Goal: Information Seeking & Learning: Learn about a topic

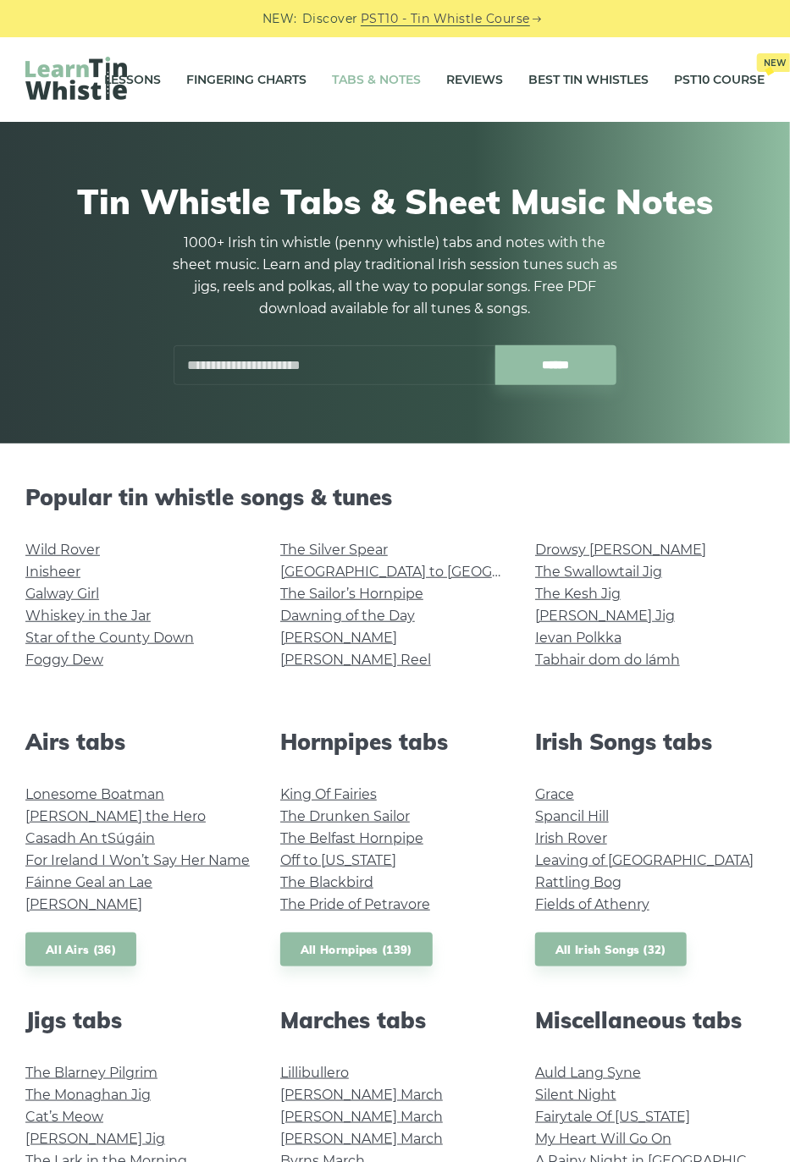
click at [64, 547] on link "Wild Rover" at bounding box center [62, 550] width 74 height 16
click at [300, 594] on link "The Sailor’s Hornpipe" at bounding box center [351, 594] width 143 height 16
click at [313, 660] on link "[PERSON_NAME] Reel" at bounding box center [355, 660] width 151 height 16
click at [559, 543] on link "Drowsy [PERSON_NAME]" at bounding box center [620, 550] width 171 height 16
click at [334, 838] on link "The Belfast Hornpipe" at bounding box center [351, 838] width 143 height 16
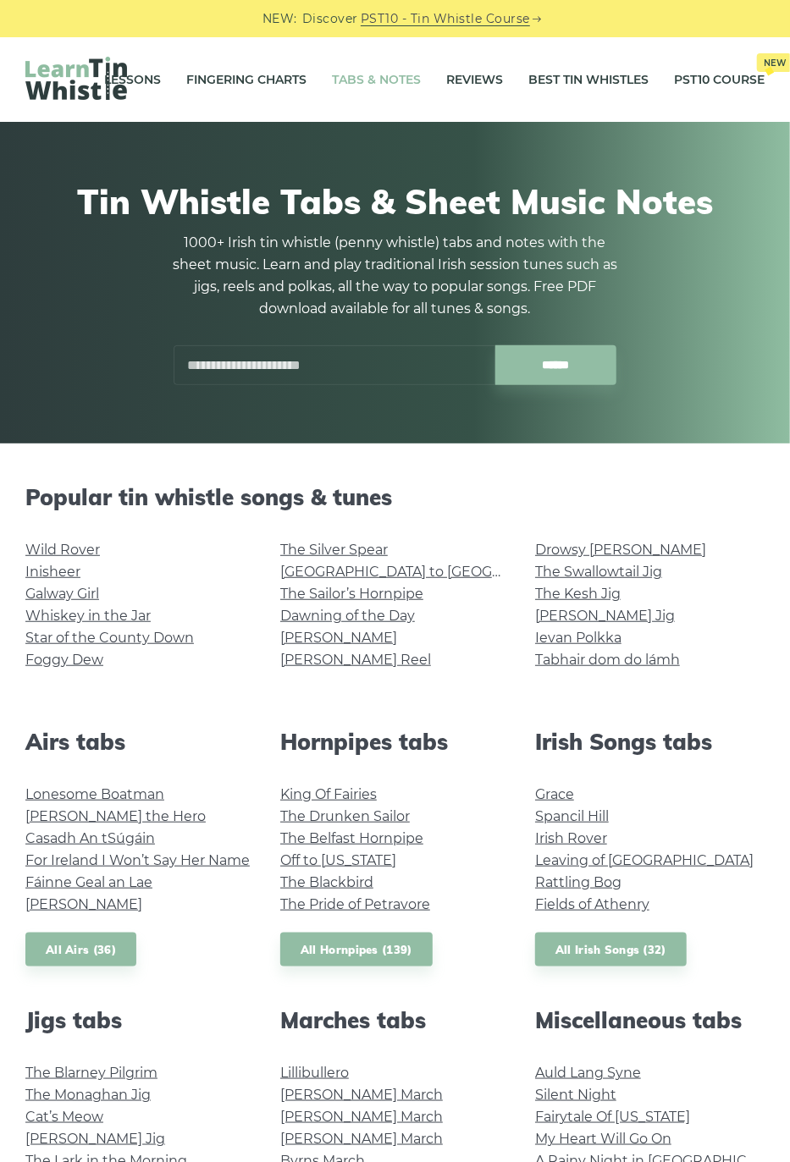
click at [318, 790] on link "King Of Fairies" at bounding box center [328, 794] width 97 height 16
click at [307, 864] on link "Off to California" at bounding box center [338, 860] width 116 height 16
click at [351, 903] on link "The Pride of Petravore" at bounding box center [355, 904] width 150 height 16
click at [45, 636] on link "Star of the County Down" at bounding box center [109, 638] width 168 height 16
click at [64, 660] on link "Foggy Dew" at bounding box center [64, 660] width 78 height 16
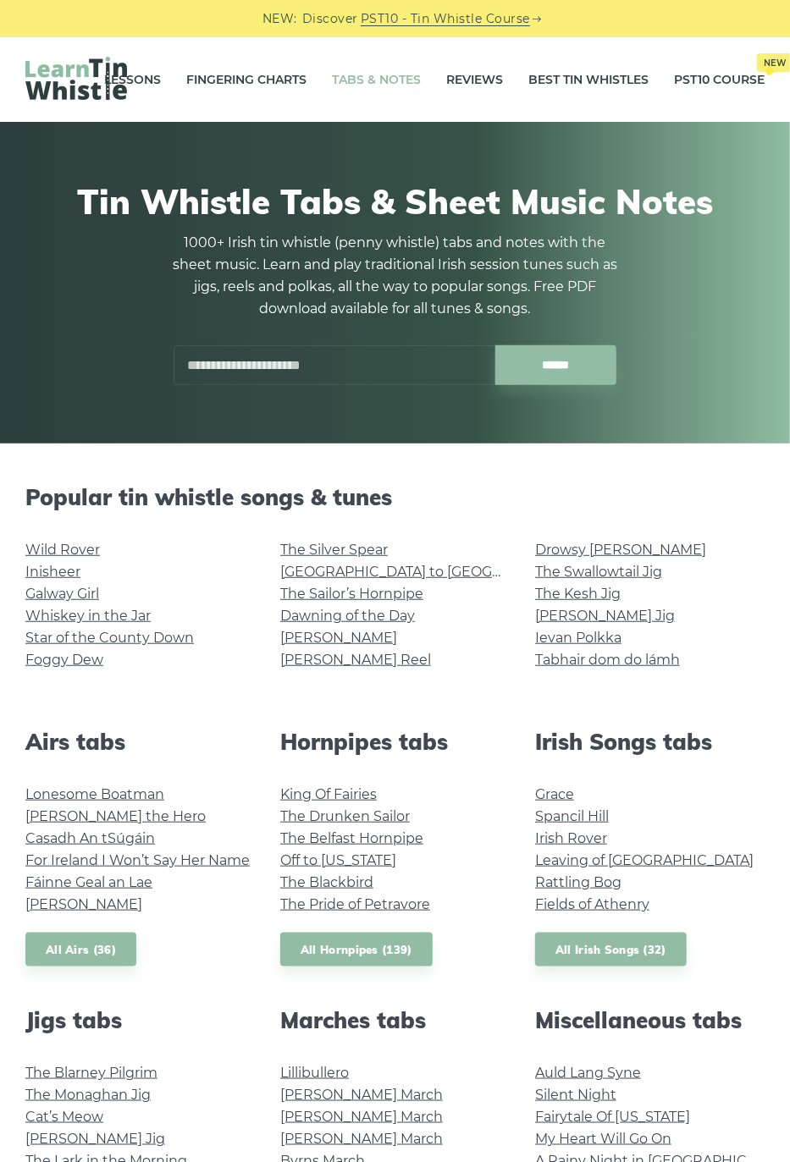
click at [335, 555] on link "The Silver Spear" at bounding box center [334, 550] width 108 height 16
click at [310, 611] on link "Dawning of the Day" at bounding box center [347, 616] width 135 height 16
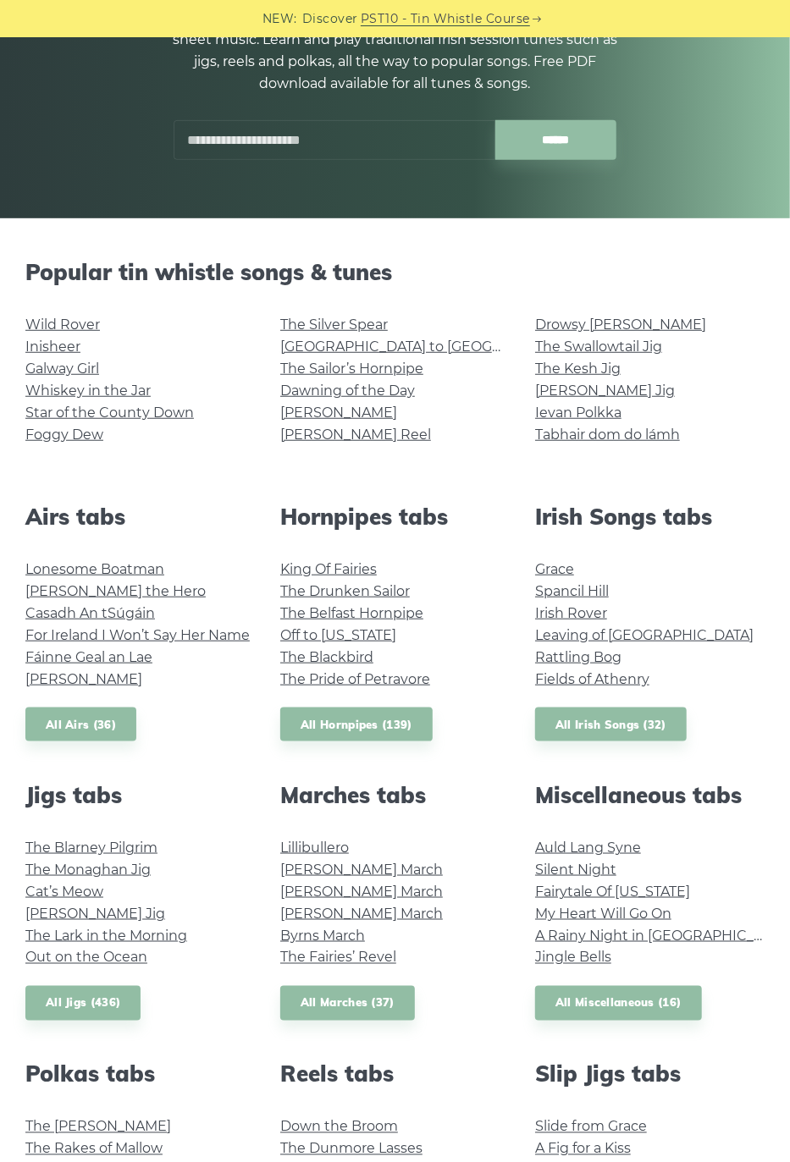
scroll to position [256, 0]
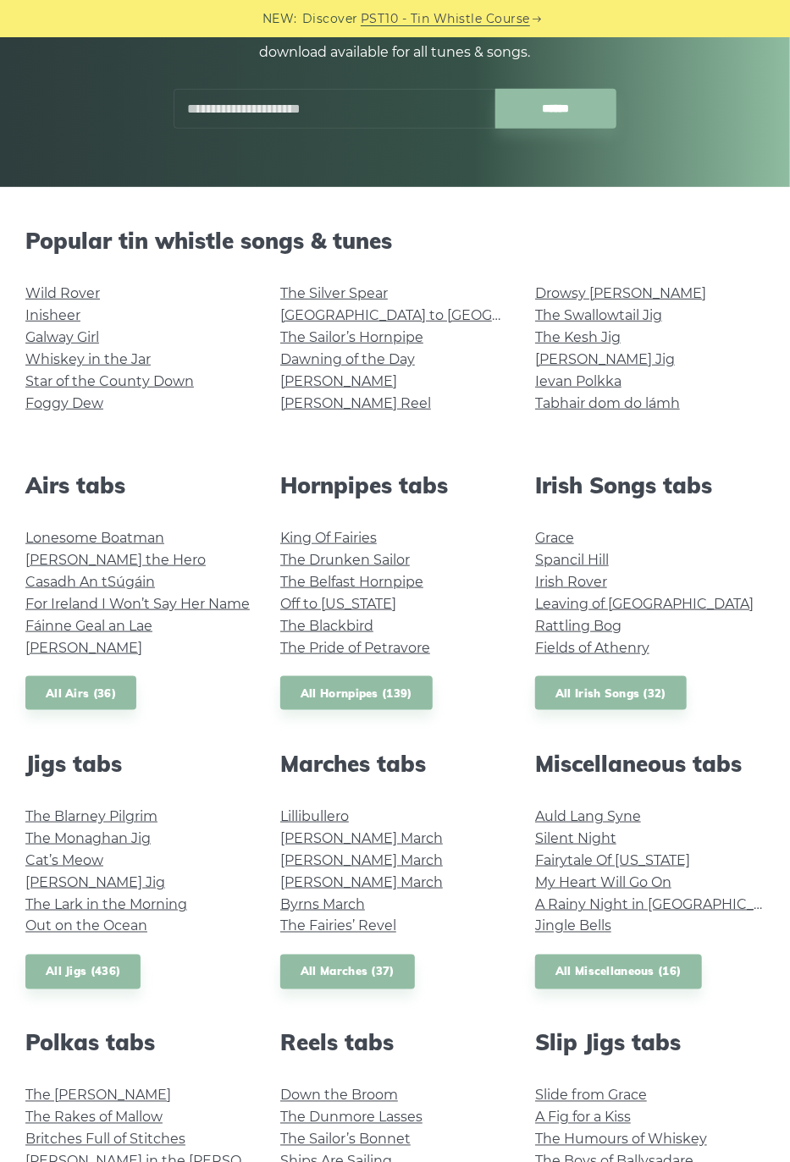
click at [88, 819] on link "The Blarney Pilgrim" at bounding box center [91, 816] width 132 height 16
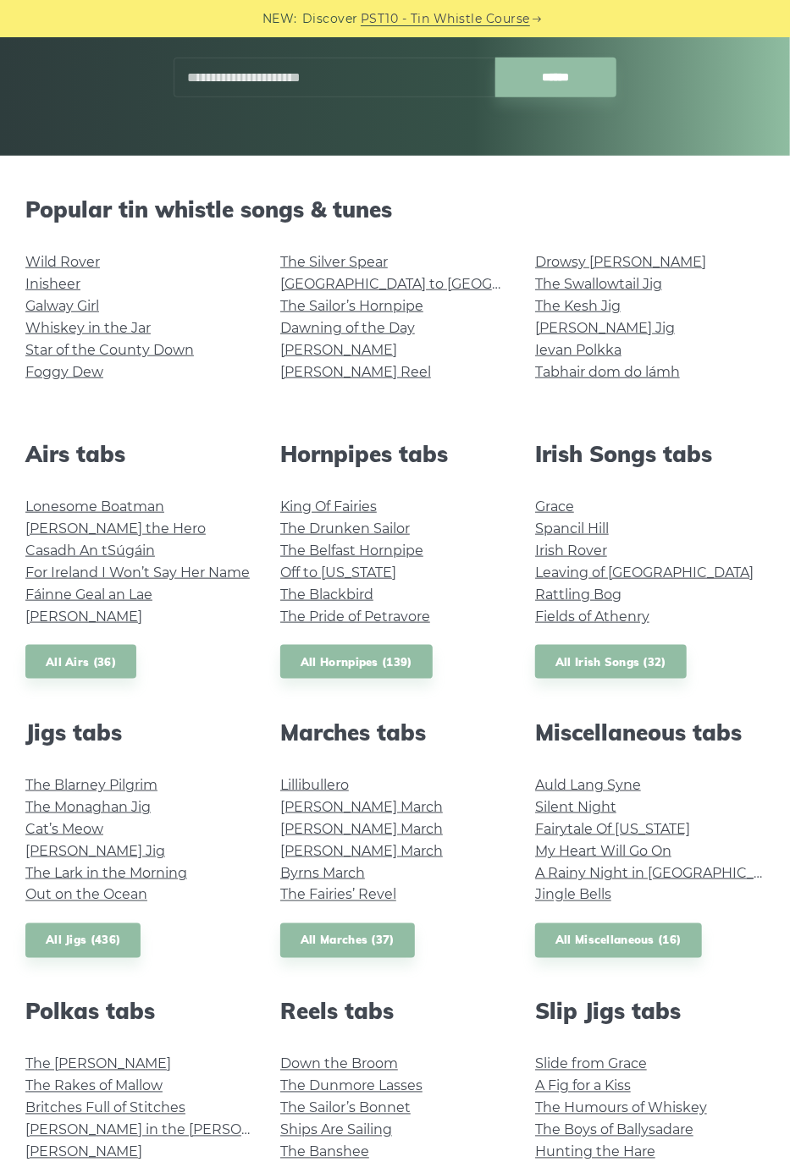
scroll to position [311, 0]
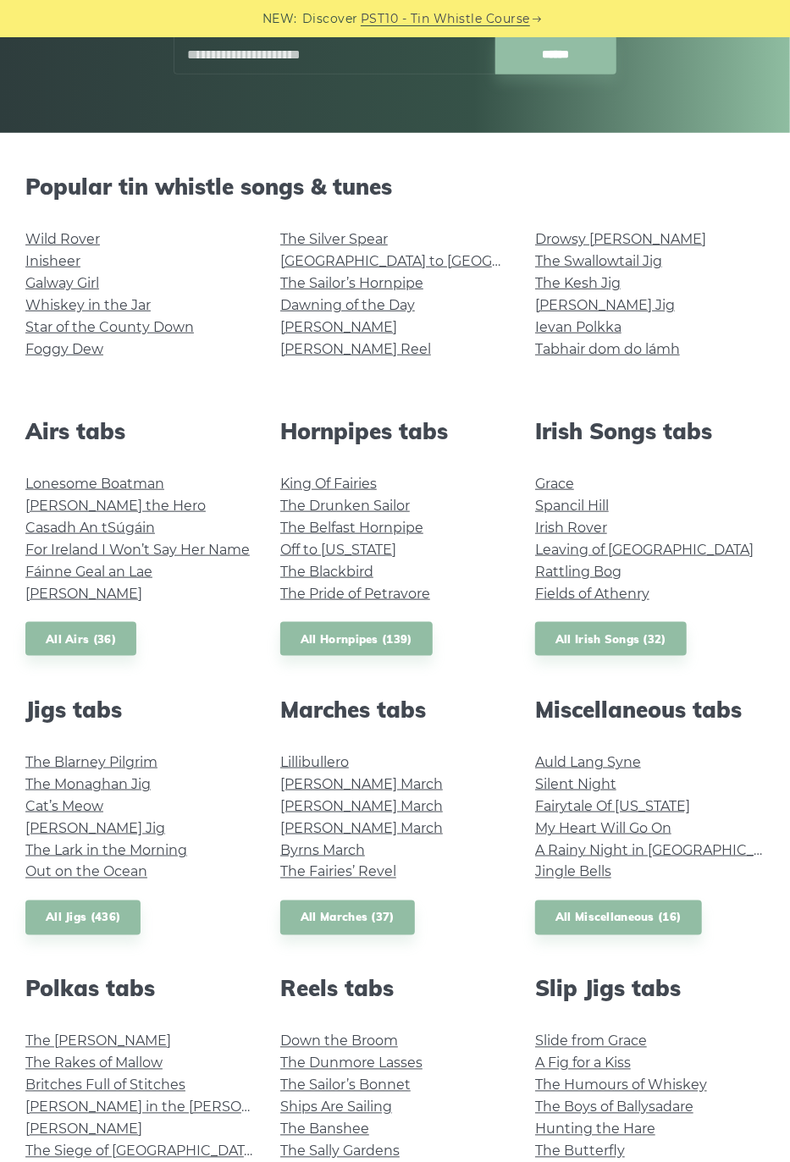
click at [82, 806] on link "Cat’s Meow" at bounding box center [64, 806] width 78 height 16
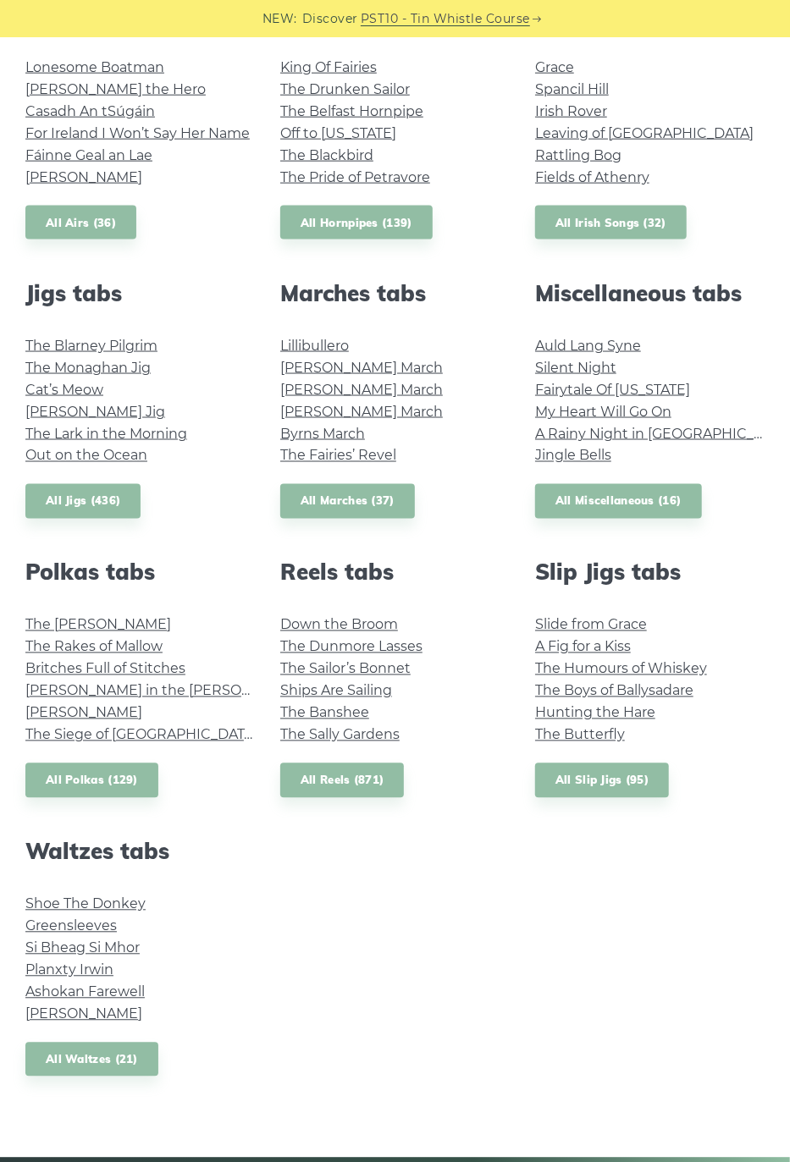
scroll to position [731, 0]
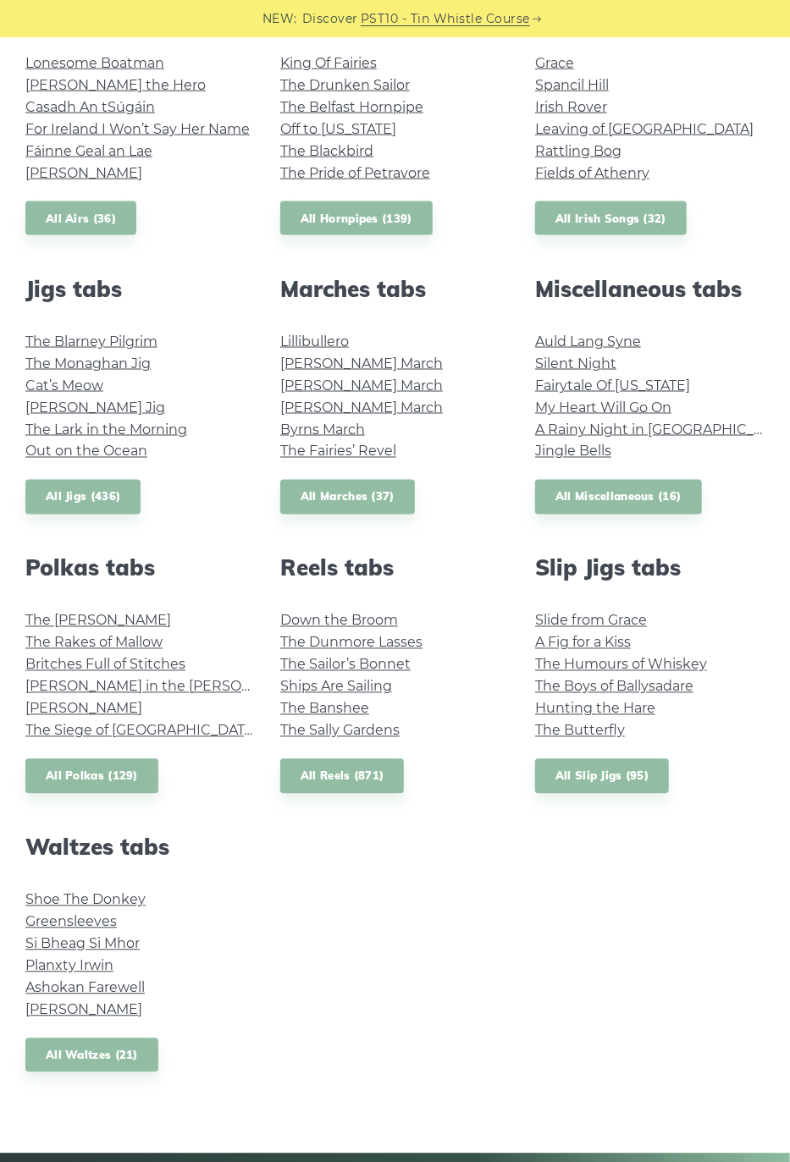
click at [64, 1014] on link "Margaret’s Waltz" at bounding box center [83, 1010] width 117 height 16
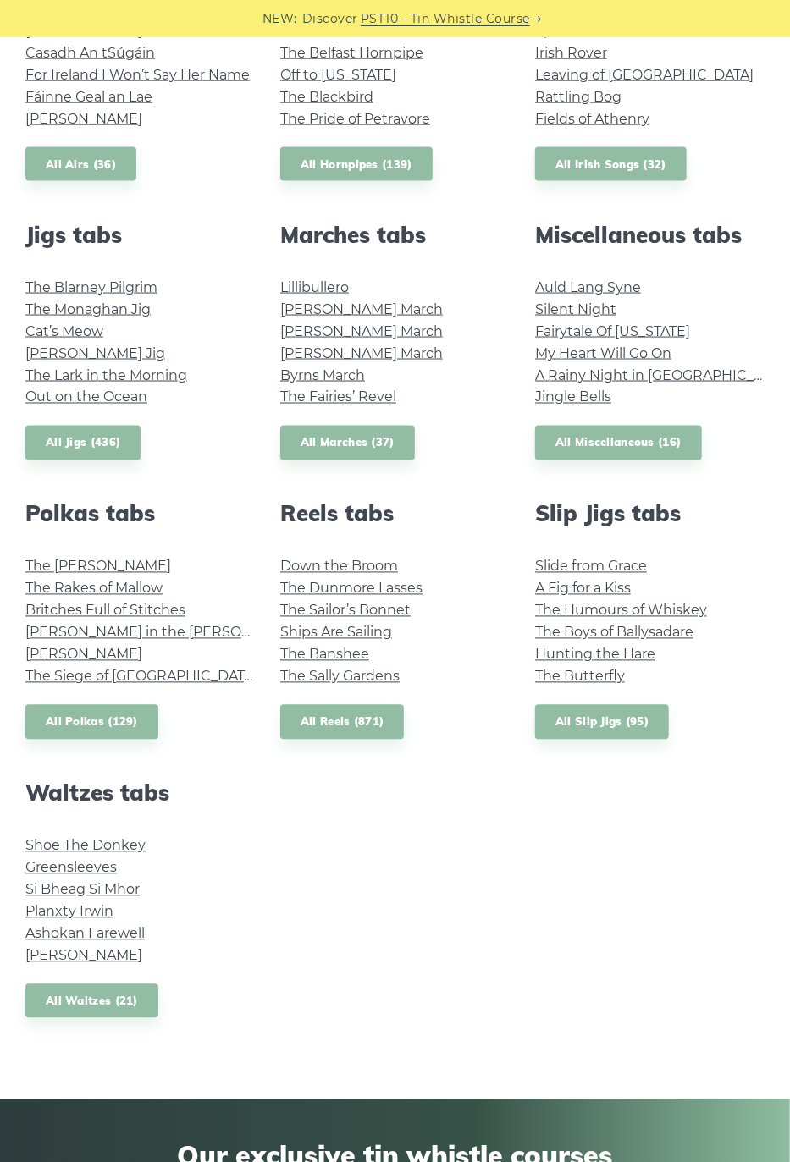
click at [108, 936] on link "Ashokan Farewell" at bounding box center [84, 934] width 119 height 16
click at [571, 562] on link "Slide from Grace" at bounding box center [591, 567] width 112 height 16
click at [563, 584] on link "A Fig for a Kiss" at bounding box center [583, 589] width 96 height 16
click at [567, 604] on link "The Humours of Whiskey" at bounding box center [621, 611] width 172 height 16
click at [561, 630] on link "The Boys of Ballysadare" at bounding box center [614, 633] width 158 height 16
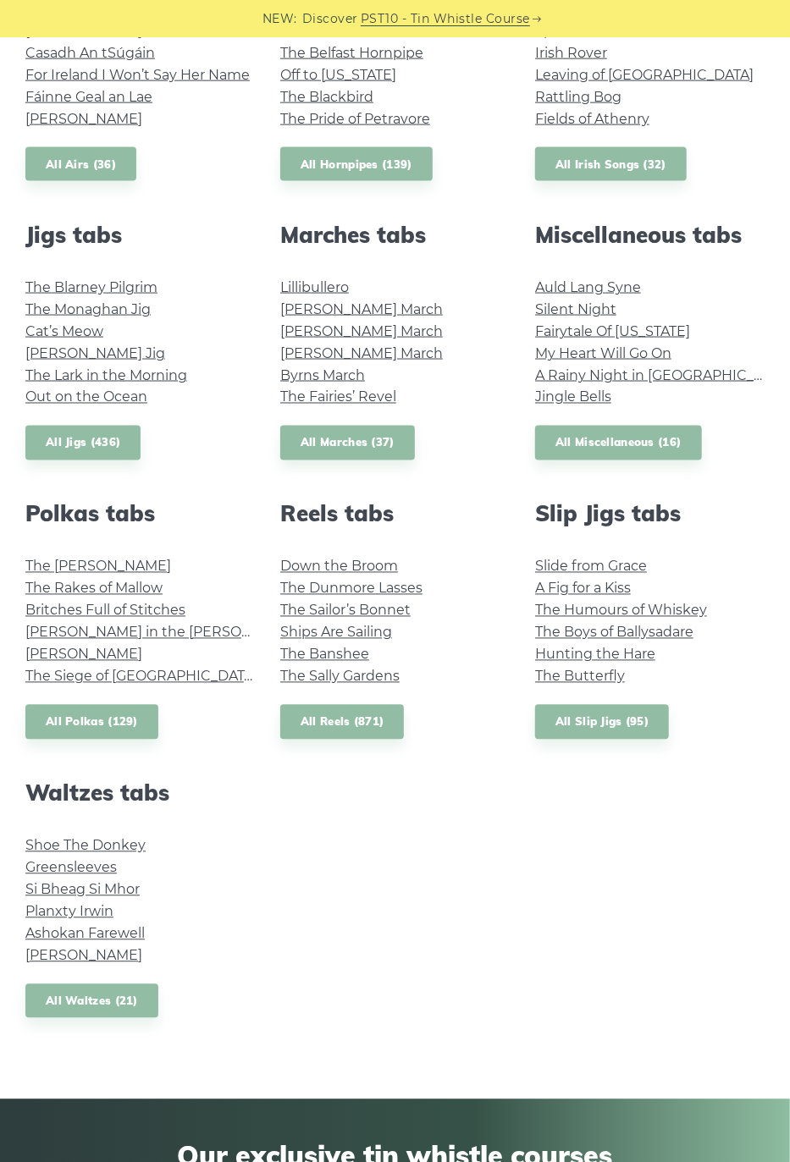
click at [333, 612] on link "The Sailor’s Bonnet" at bounding box center [345, 611] width 130 height 16
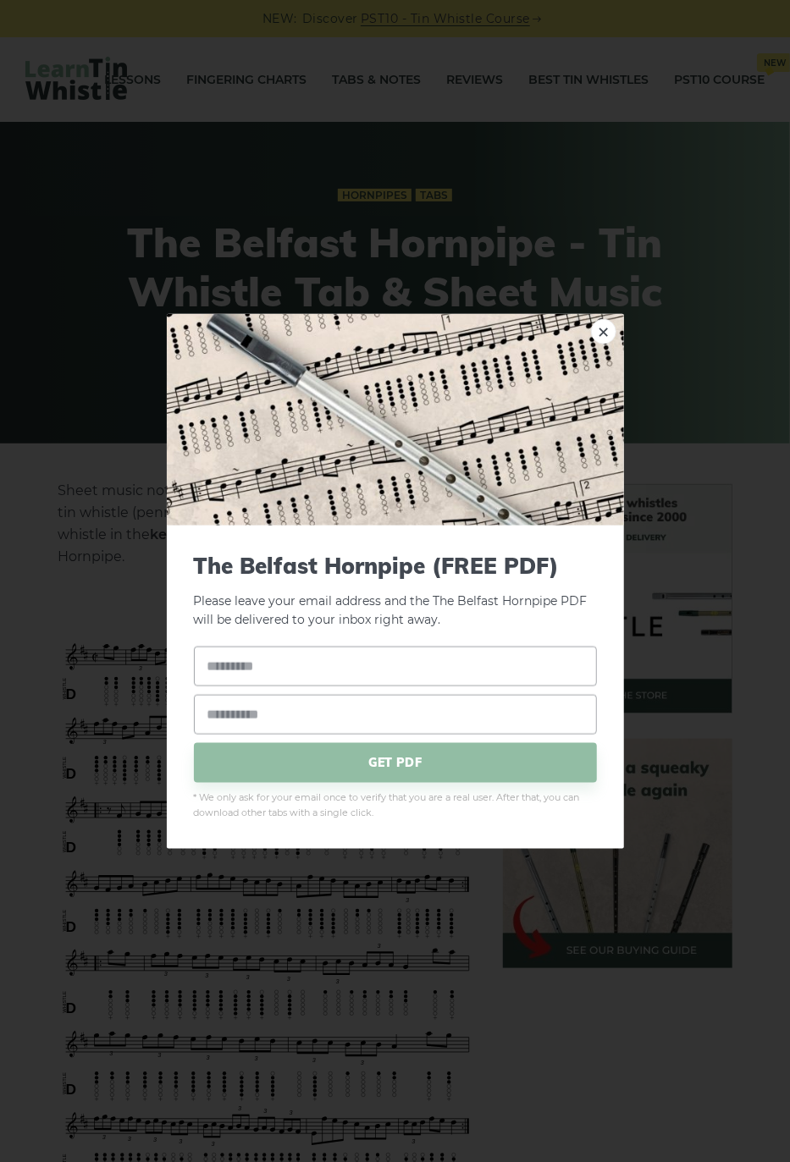
click at [615, 324] on img at bounding box center [395, 419] width 457 height 212
click at [626, 341] on div "× The Belfast Hornpipe (FREE PDF) Please leave your email address and the The B…" at bounding box center [395, 581] width 790 height 1162
click at [593, 334] on link "×" at bounding box center [603, 330] width 25 height 25
